Goal: Information Seeking & Learning: Learn about a topic

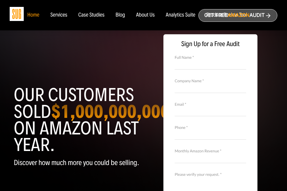
click at [122, 14] on div "Blog" at bounding box center [121, 15] width 10 height 6
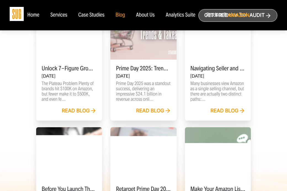
scroll to position [319, 0]
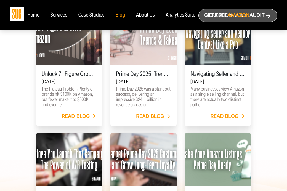
click at [154, 120] on link "Read blog" at bounding box center [153, 117] width 35 height 6
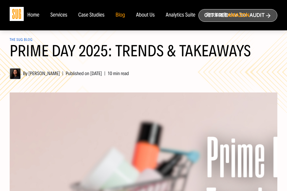
click at [175, 71] on header "The SUG Blog Prime Day 2025: Trends & Takeaways By [PERSON_NAME] | Published on…" at bounding box center [144, 54] width 268 height 52
